Goal: Check status

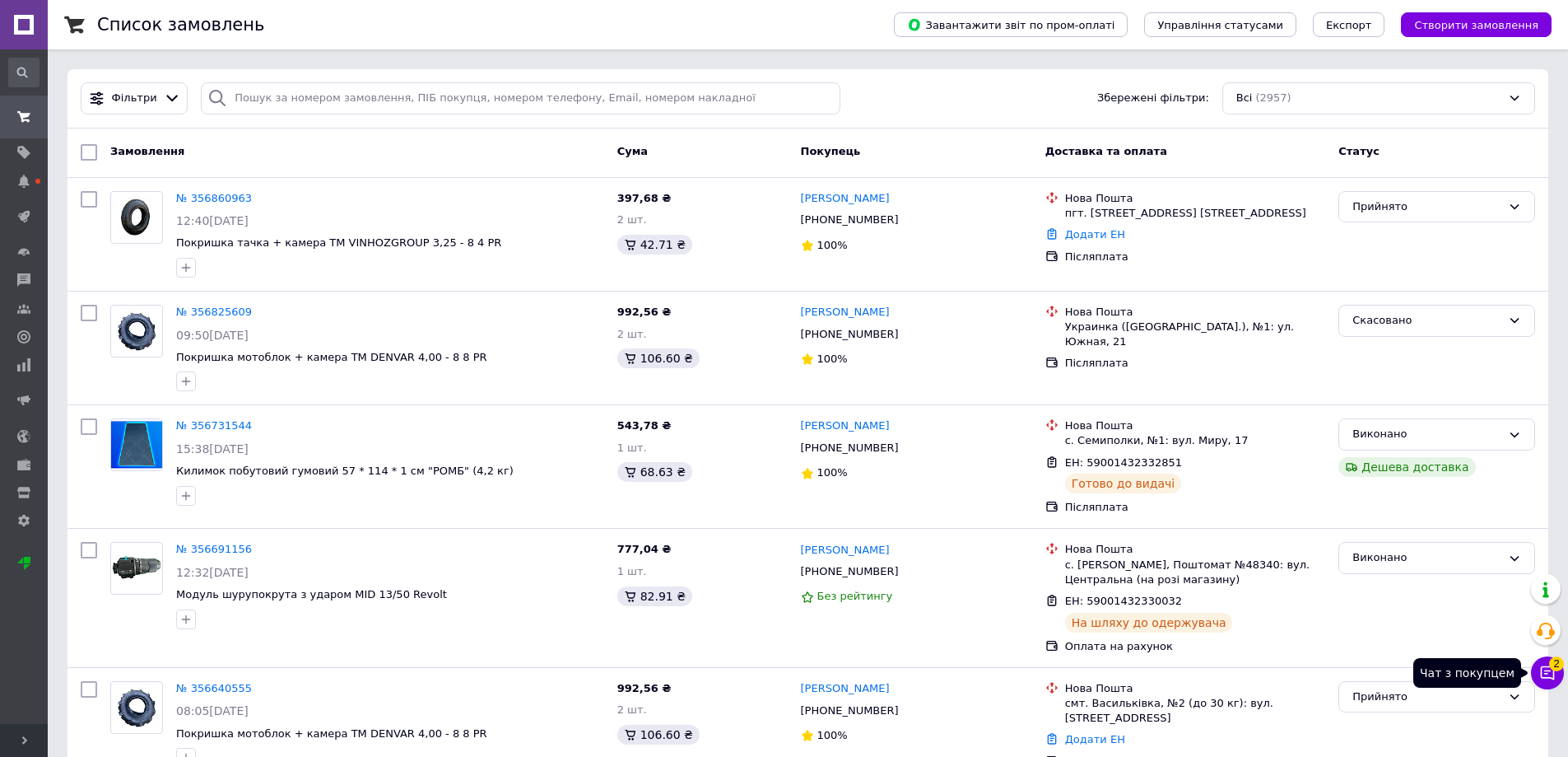
click at [1542, 679] on icon at bounding box center [1548, 673] width 17 height 17
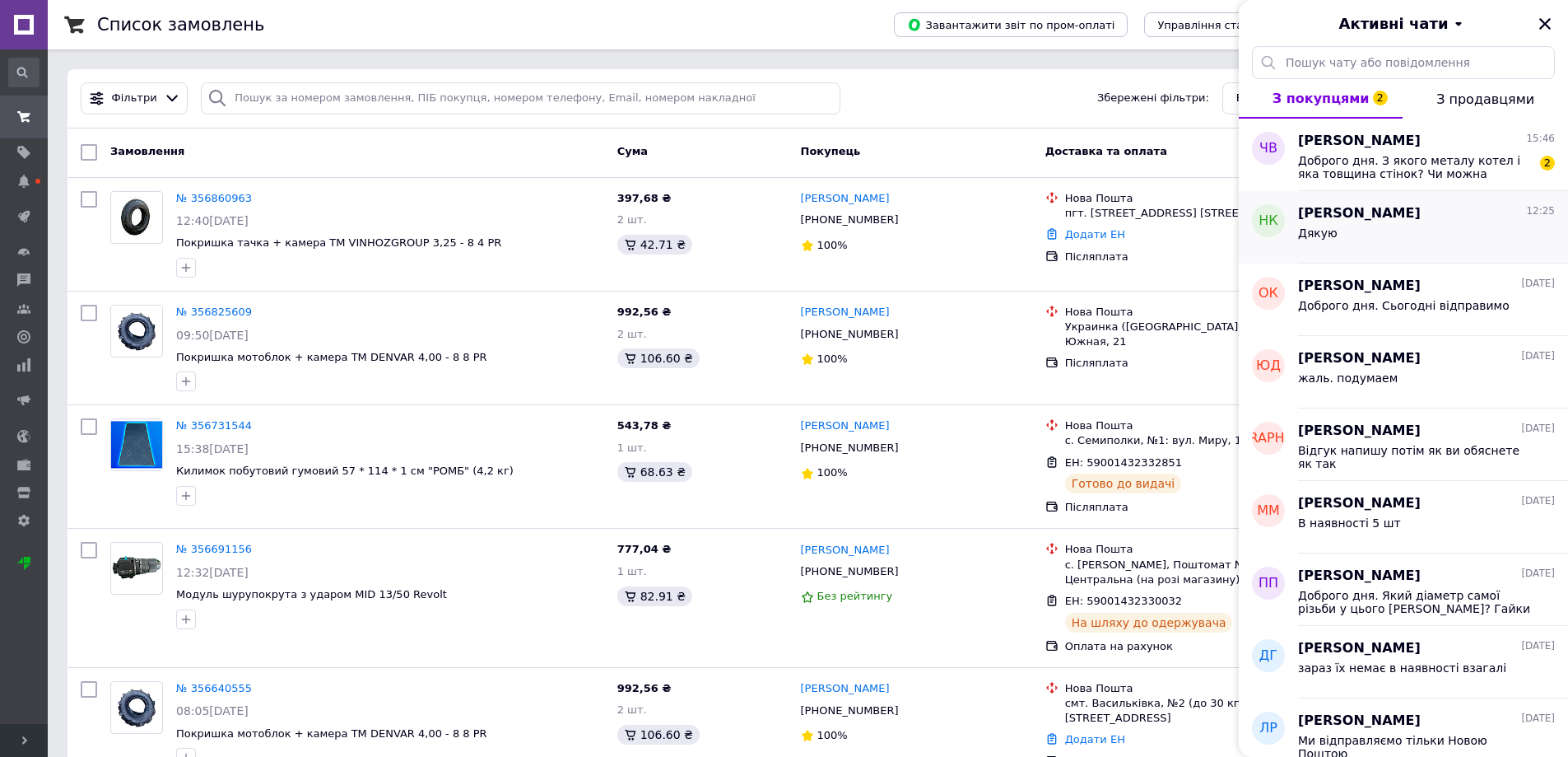
click at [1394, 191] on div "[PERSON_NAME] 12:25 Дякую" at bounding box center [1433, 227] width 270 height 73
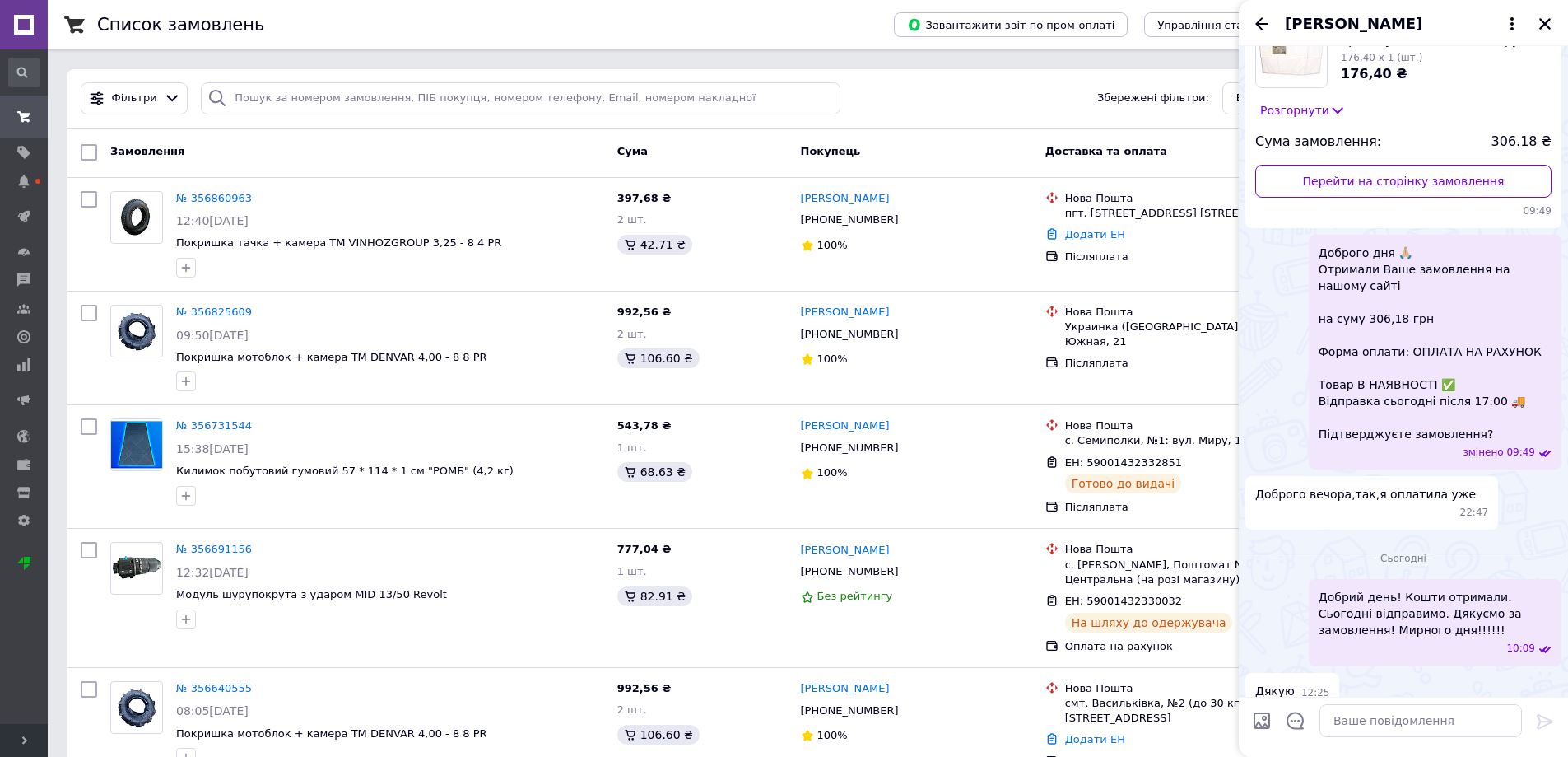
scroll to position [138, 0]
click at [1259, 25] on icon "Назад" at bounding box center [1262, 23] width 13 height 12
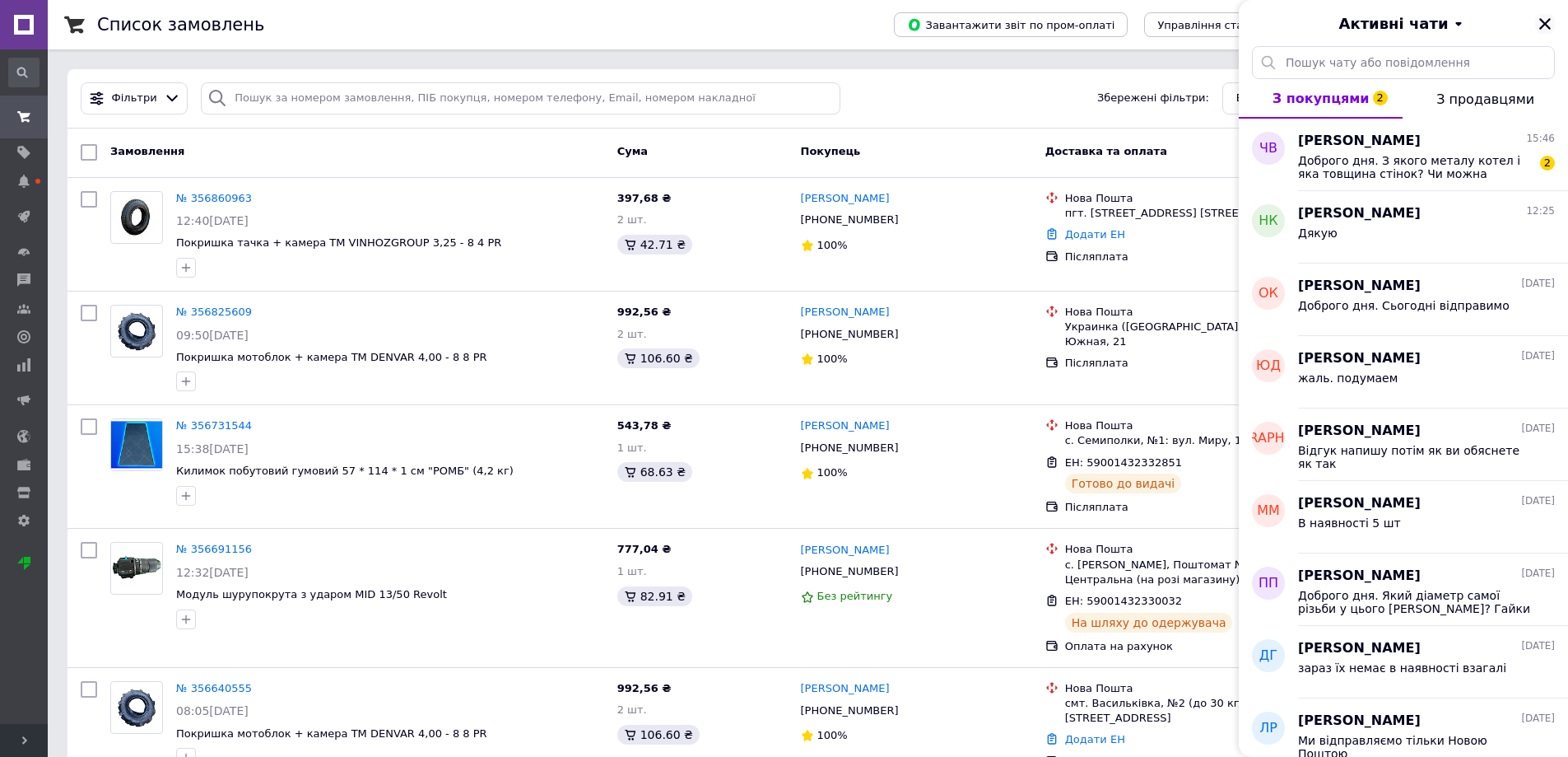
drag, startPoint x: 1551, startPoint y: 19, endPoint x: 1486, endPoint y: 61, distance: 77.4
click at [1550, 19] on icon "Закрити" at bounding box center [1546, 24] width 15 height 15
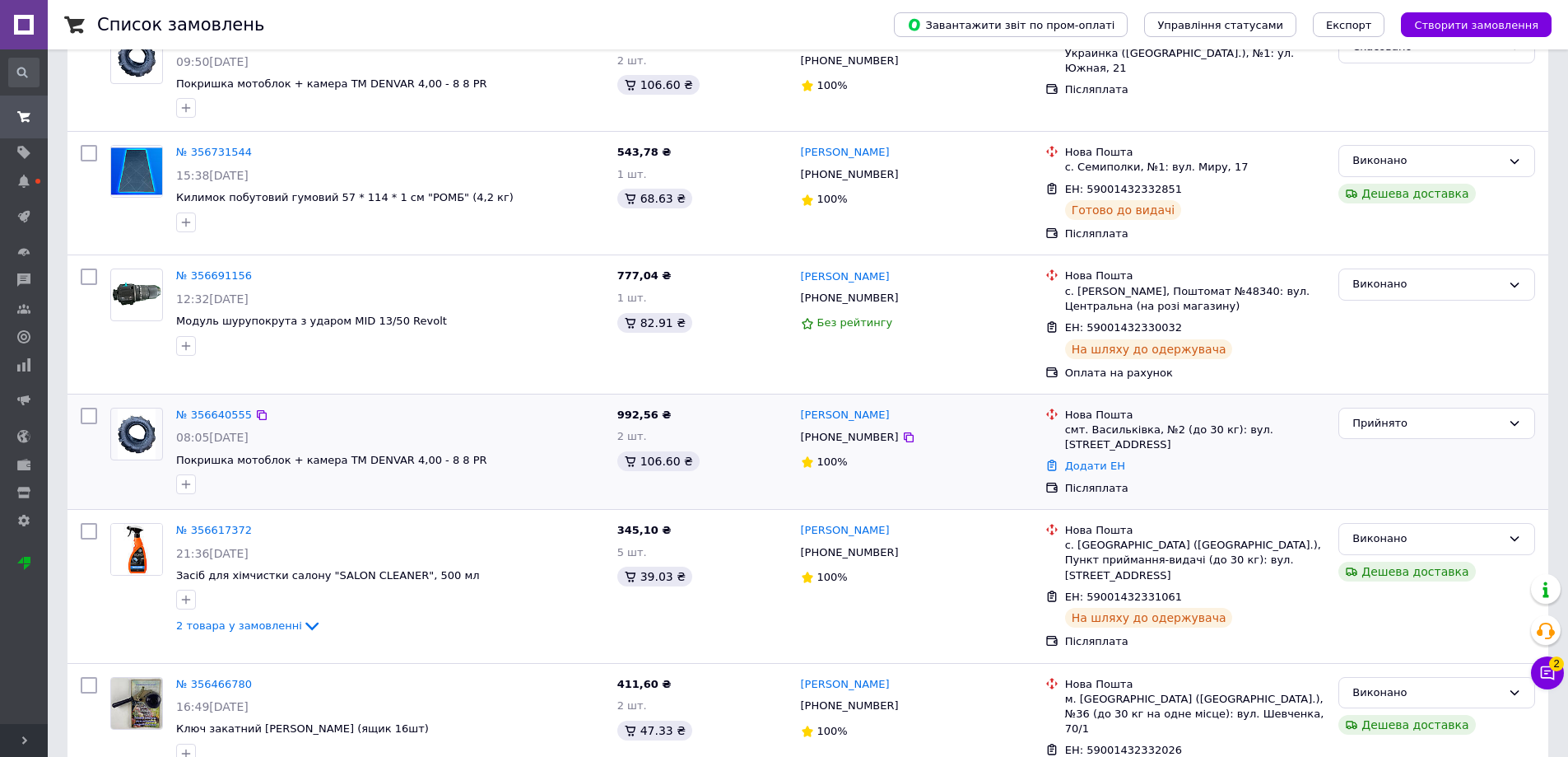
scroll to position [330, 0]
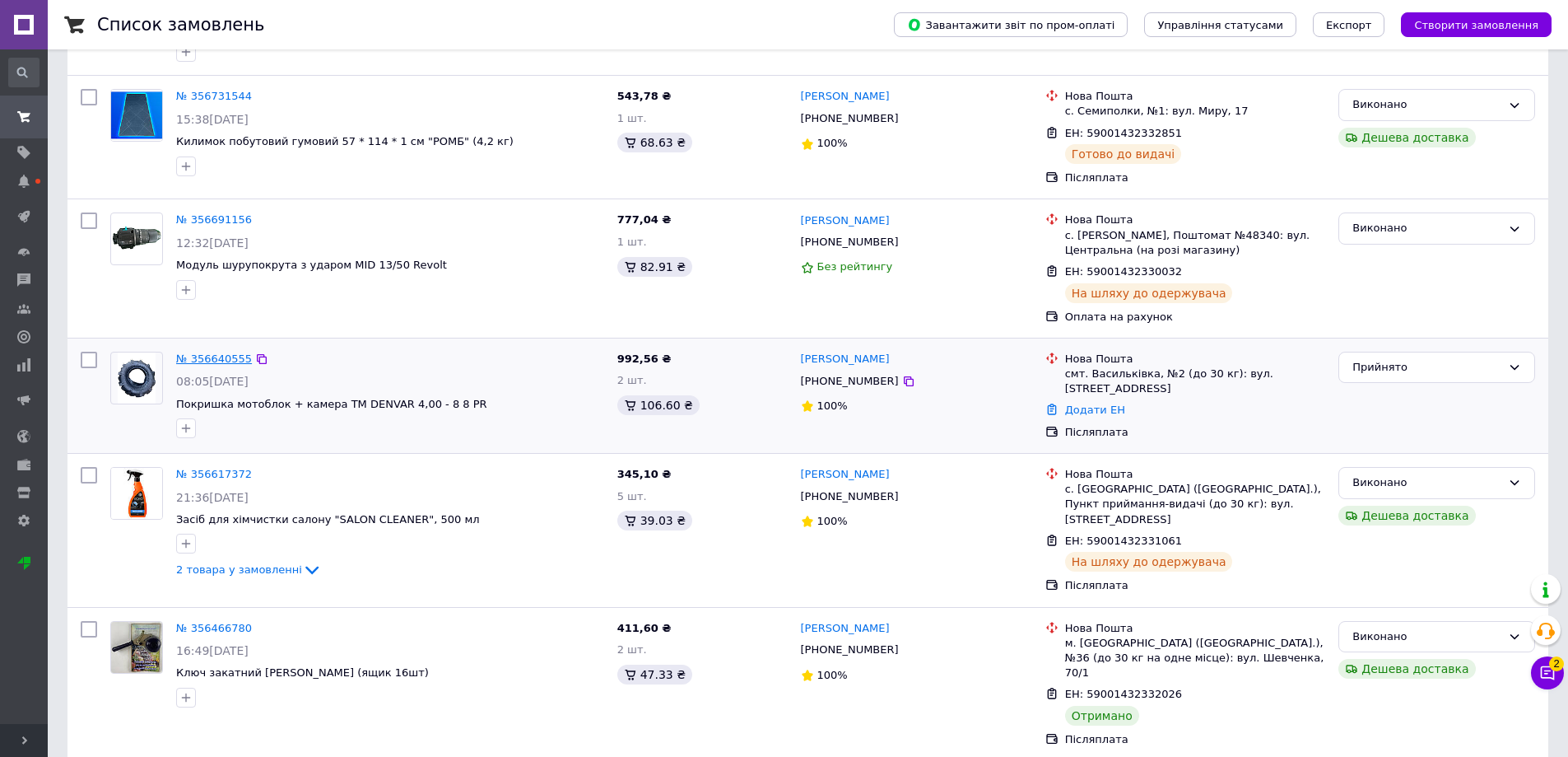
click at [218, 356] on link "№ 356640555" at bounding box center [213, 358] width 75 height 12
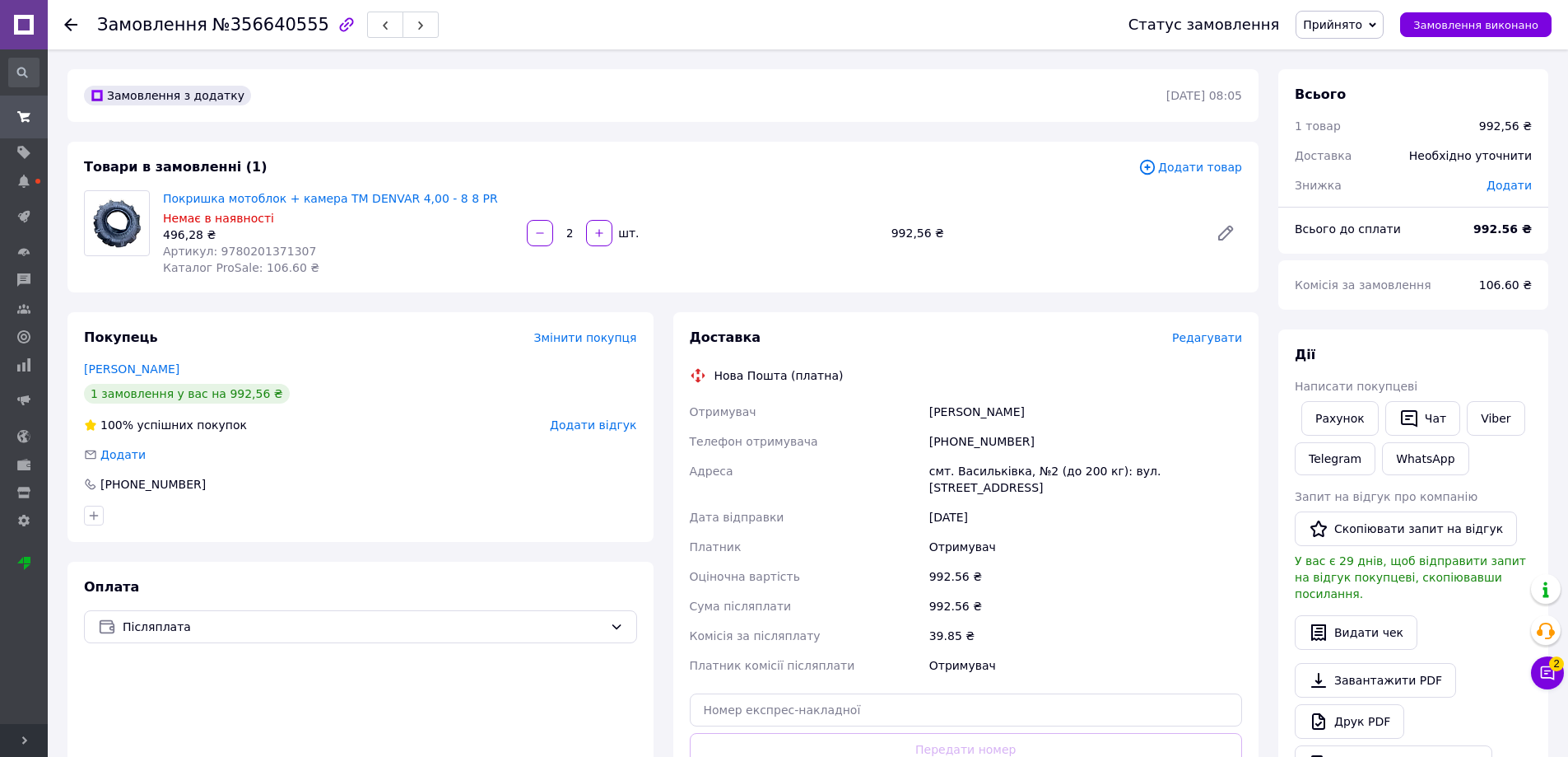
click at [73, 24] on use at bounding box center [71, 24] width 13 height 13
